Goal: Information Seeking & Learning: Learn about a topic

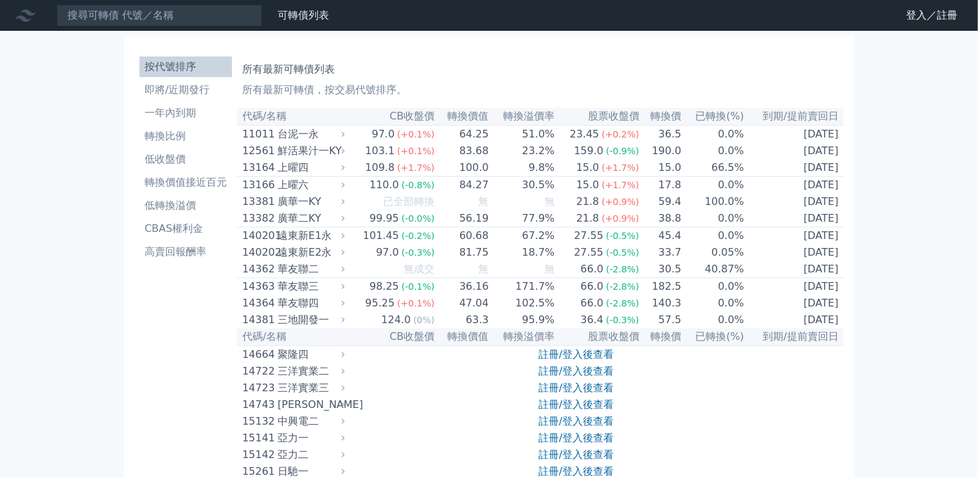
click at [0, 0] on icon at bounding box center [0, 0] width 0 height 0
click at [0, 0] on link "登入／註冊" at bounding box center [0, 0] width 0 height 0
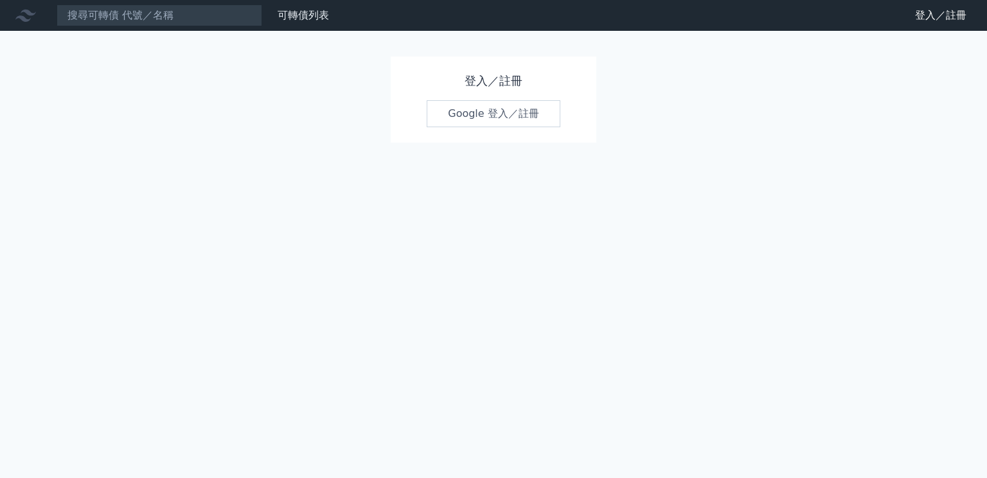
click at [517, 118] on link "Google 登入／註冊" at bounding box center [494, 113] width 134 height 27
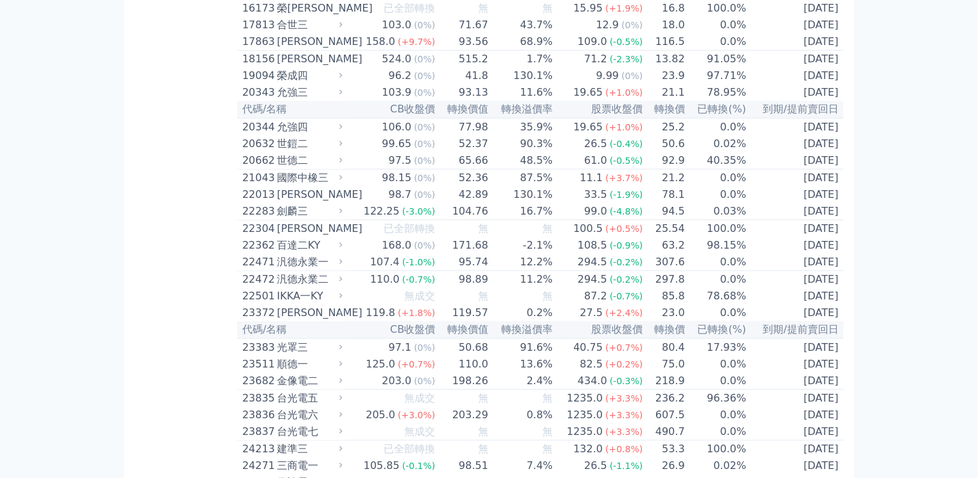
scroll to position [668, 0]
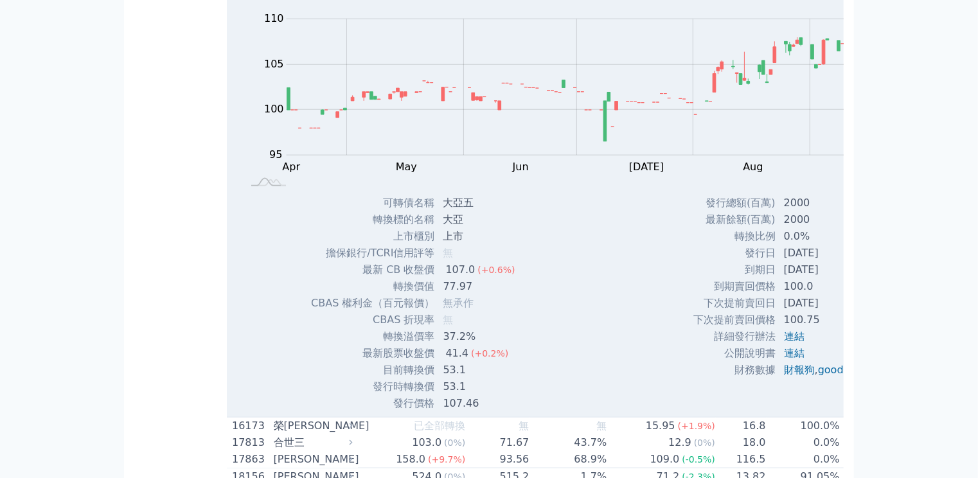
scroll to position [720, 0]
